Goal: Find specific page/section: Find specific page/section

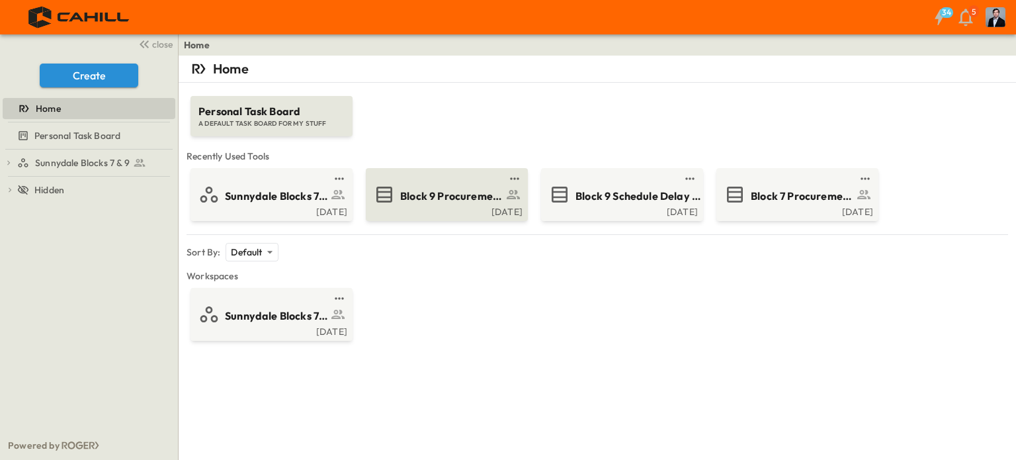
click at [411, 186] on div "Block 9 Procurement Log" at bounding box center [464, 195] width 129 height 18
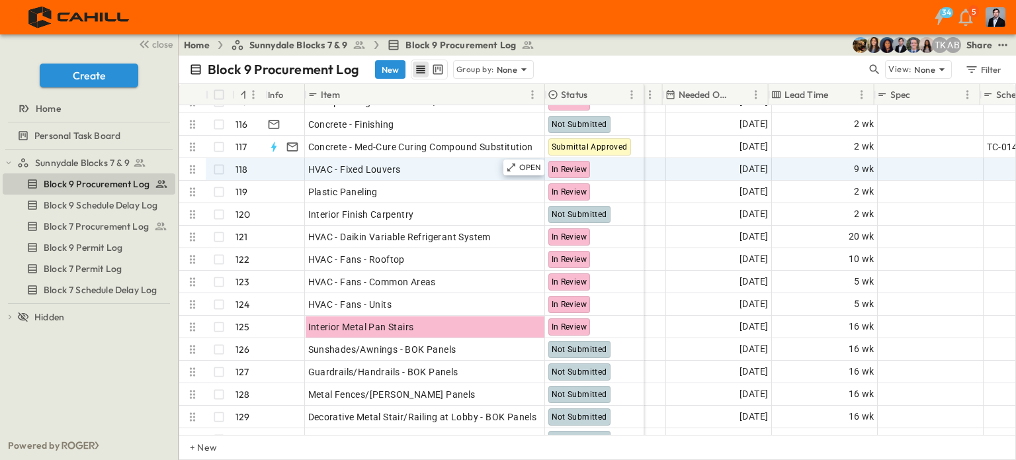
scroll to position [2578, 899]
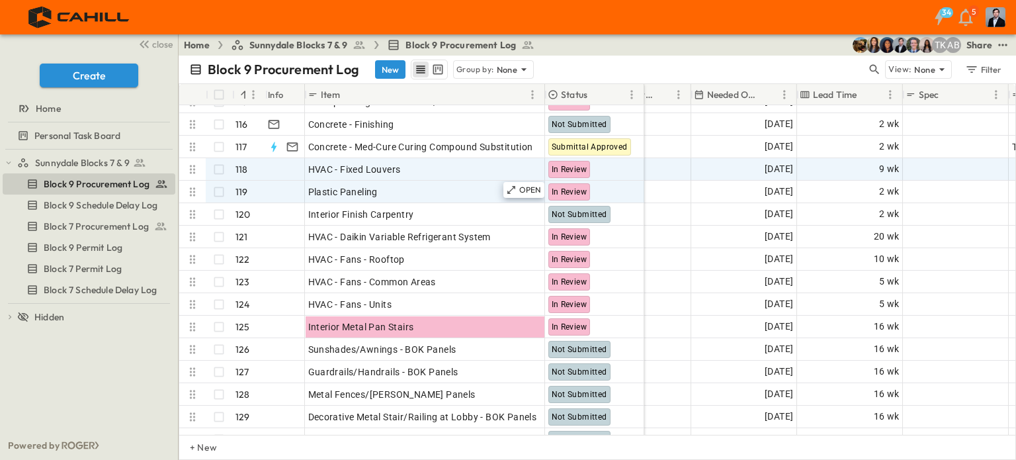
drag, startPoint x: 189, startPoint y: 280, endPoint x: 180, endPoint y: 195, distance: 85.8
click at [185, 186] on div "Marlite FRP 113 OPEN Marlite FRP Not Submitted Marlite Symmetrix 114 OPEN Marli…" at bounding box center [411, 271] width 465 height 450
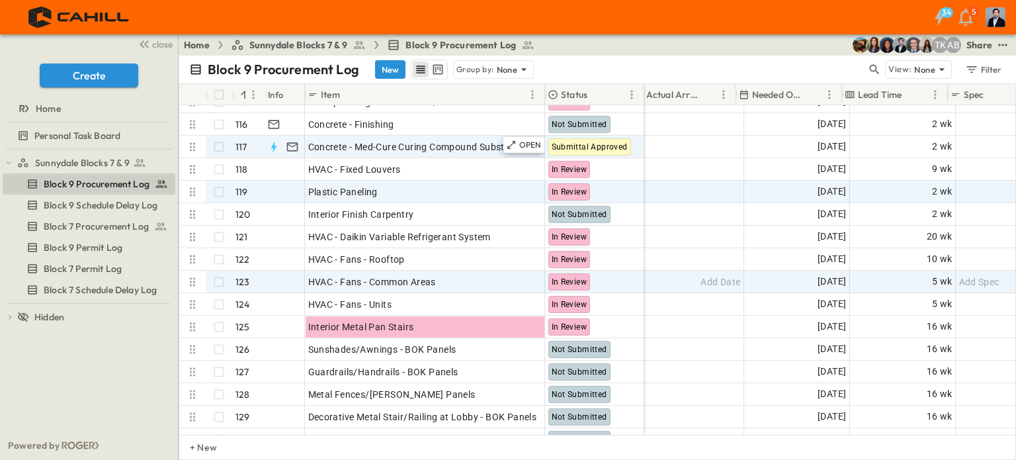
drag, startPoint x: 192, startPoint y: 170, endPoint x: 198, endPoint y: 143, distance: 27.8
click at [196, 144] on div "Marlite FRP 113 OPEN Marlite FRP Not Submitted Marlite Symmetrix 114 OPEN Marli…" at bounding box center [411, 271] width 465 height 450
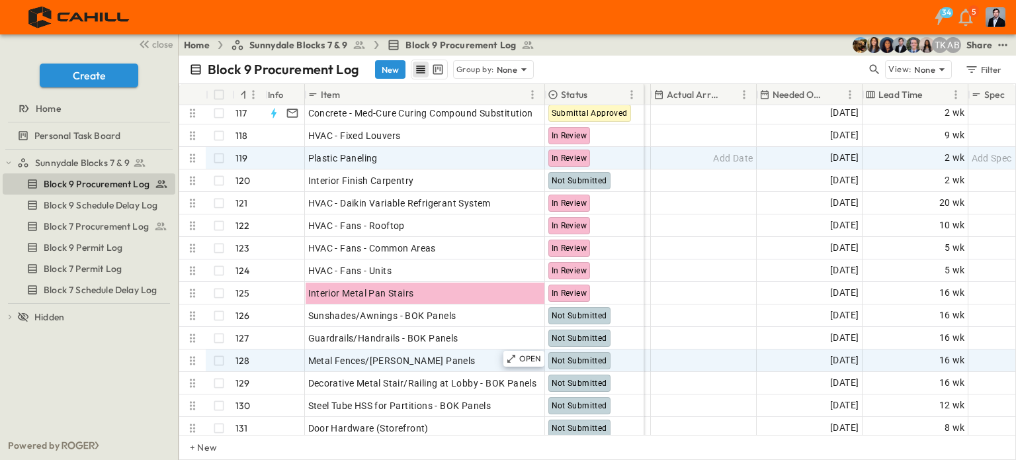
scroll to position [2644, 833]
